Goal: Task Accomplishment & Management: Use online tool/utility

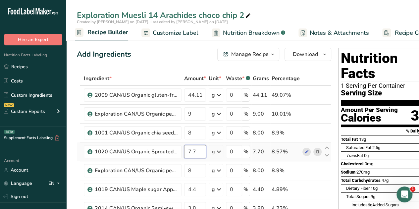
click at [196, 151] on input "7.7" at bounding box center [195, 151] width 22 height 13
type input "7"
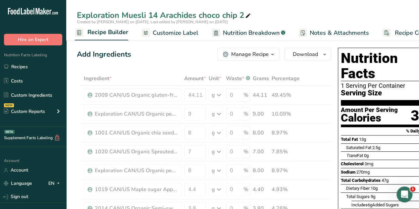
click at [170, 59] on div "Add Ingredients Manage Recipe Delete Recipe Duplicate Recipe Scale Recipe Save …" at bounding box center [204, 54] width 254 height 13
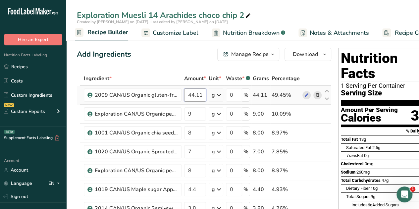
click at [203, 95] on input "44.11" at bounding box center [195, 94] width 22 height 13
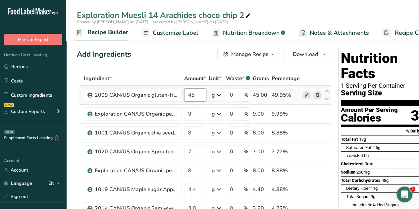
click at [194, 96] on input "45" at bounding box center [195, 94] width 22 height 13
type input "44.01"
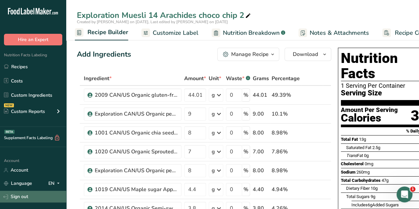
click at [30, 195] on link "Sign out" at bounding box center [33, 197] width 66 height 12
